Goal: Navigation & Orientation: Find specific page/section

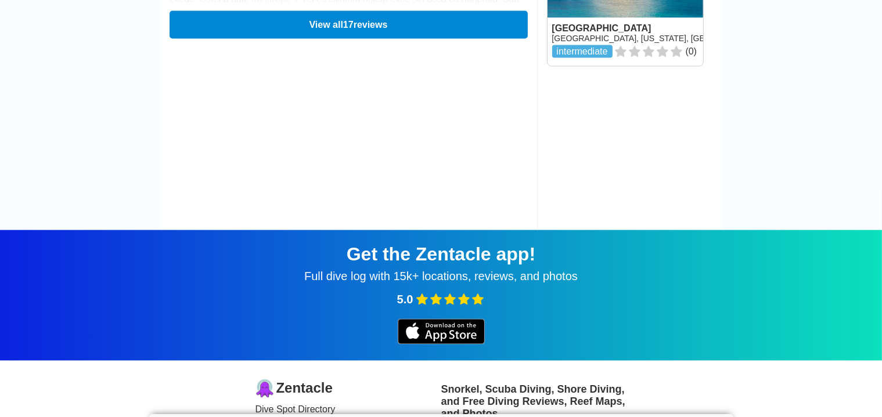
scroll to position [1820, 0]
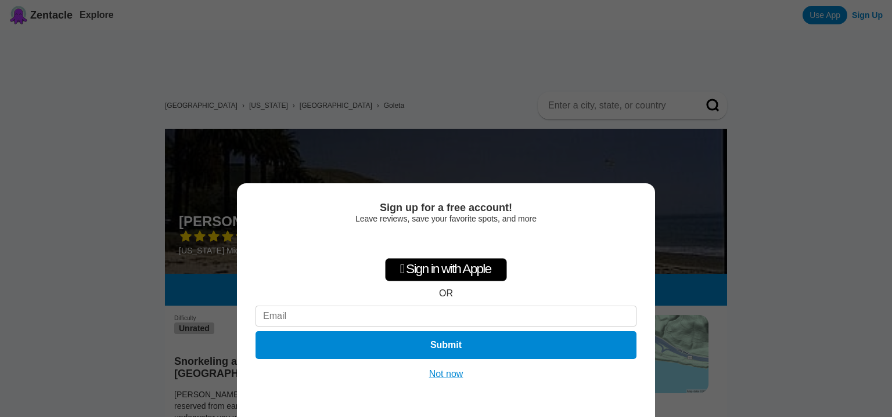
click at [451, 375] on button "Not now" at bounding box center [446, 375] width 41 height 12
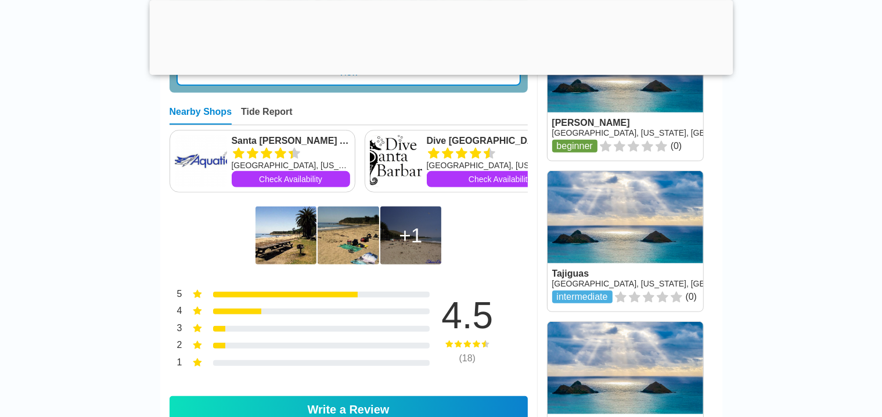
scroll to position [581, 0]
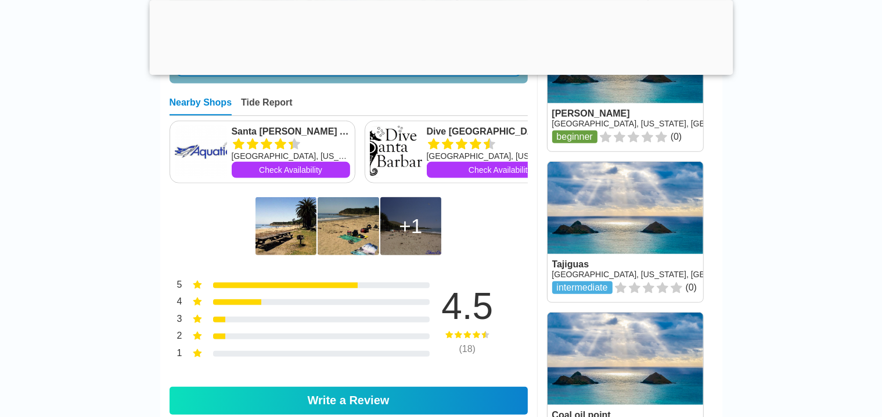
click at [283, 229] on img at bounding box center [285, 226] width 61 height 58
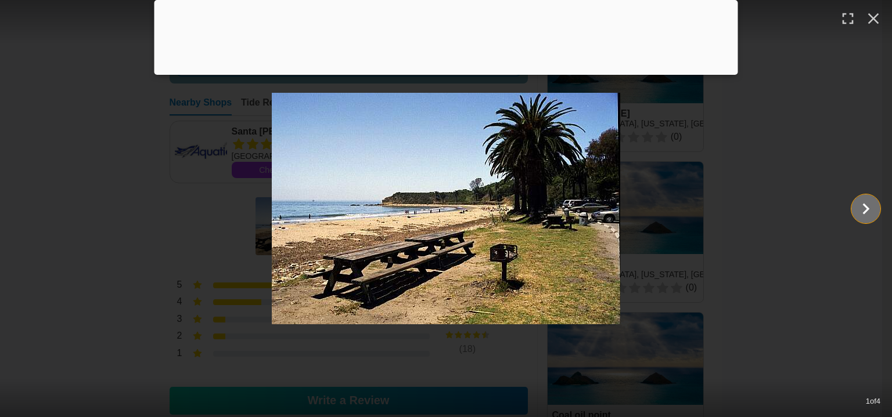
click at [870, 208] on icon "Show slide 2 of 4" at bounding box center [866, 209] width 22 height 28
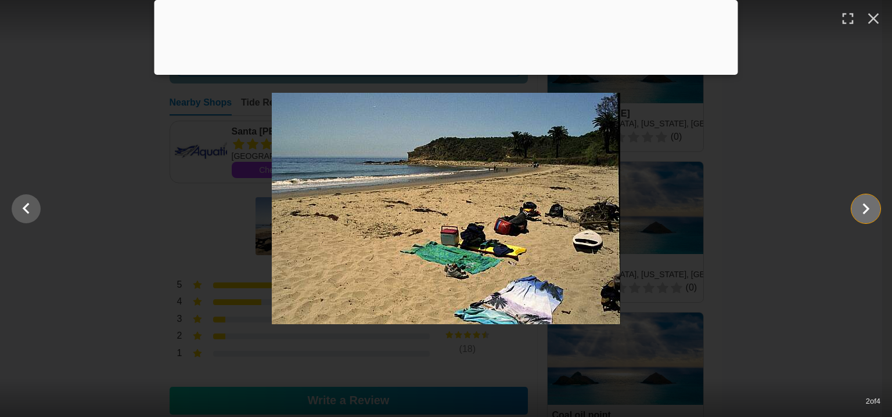
click at [869, 208] on icon "Show slide 3 of 4" at bounding box center [866, 209] width 22 height 28
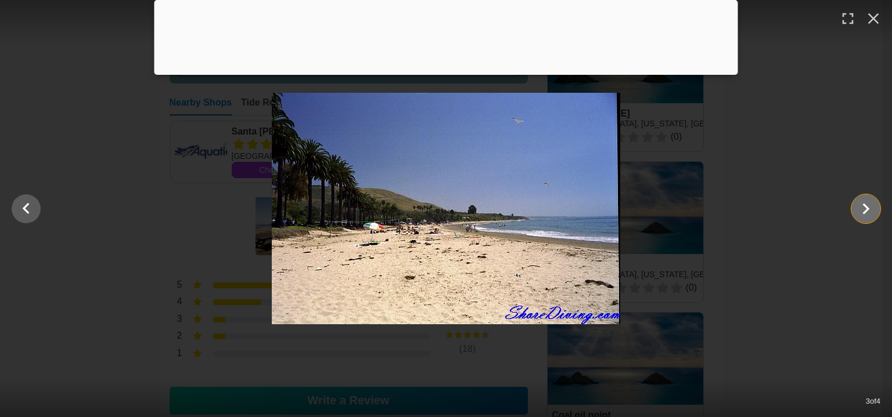
click at [865, 206] on icon "Show slide 4 of 4" at bounding box center [866, 208] width 7 height 11
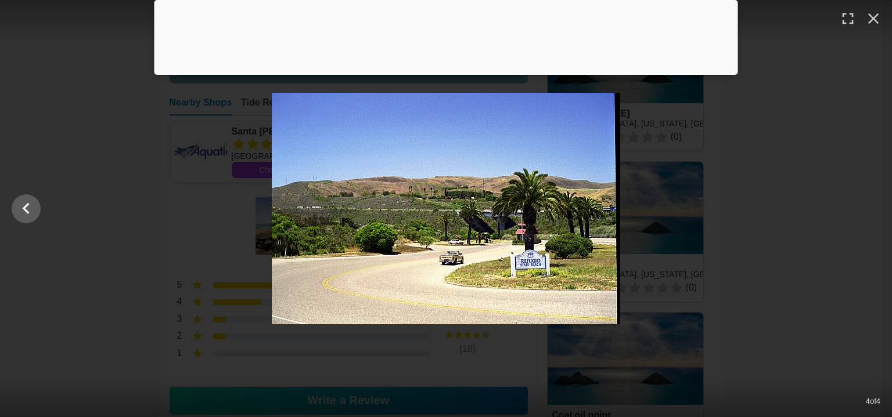
click at [864, 207] on div at bounding box center [446, 209] width 892 height 232
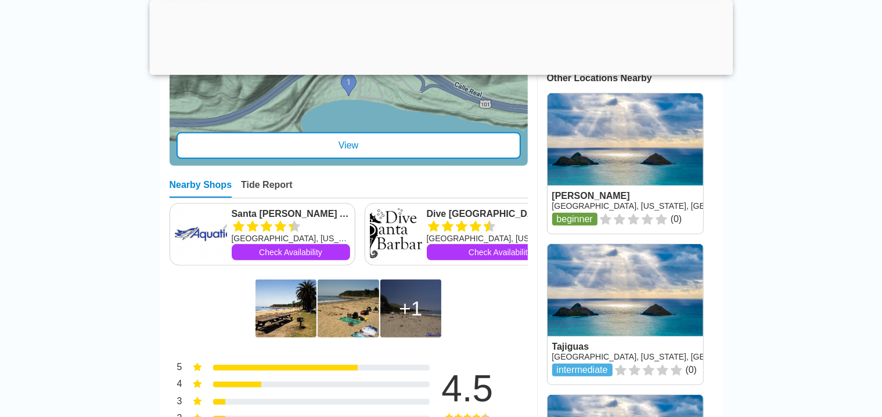
scroll to position [523, 0]
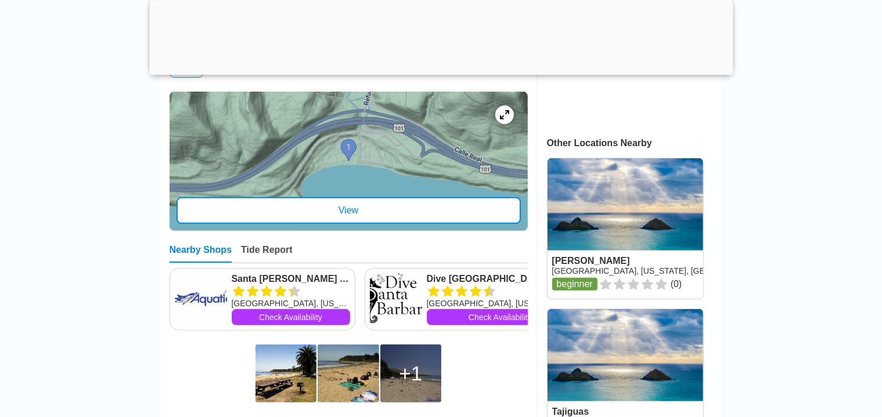
click at [622, 221] on link at bounding box center [625, 229] width 156 height 141
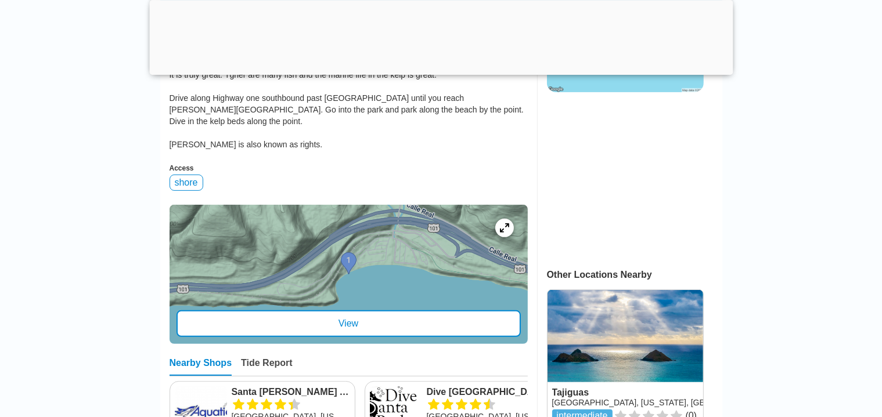
scroll to position [406, 0]
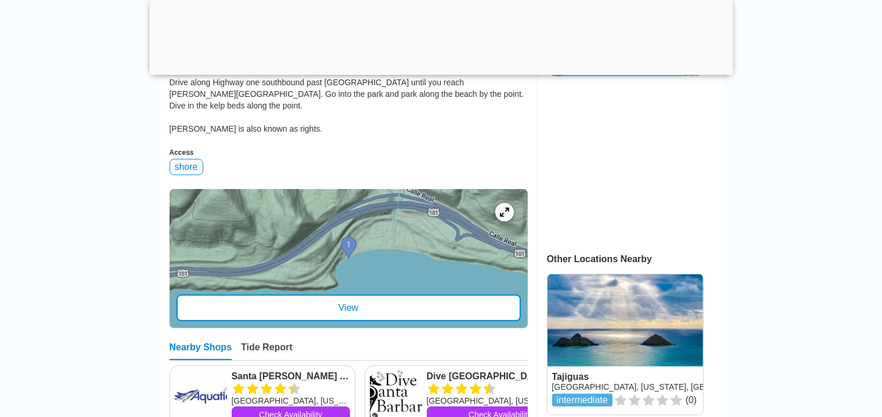
click at [345, 303] on div "View" at bounding box center [348, 308] width 344 height 27
